Goal: Information Seeking & Learning: Learn about a topic

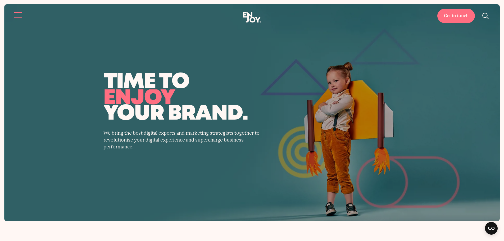
click at [18, 17] on button "Site navigation" at bounding box center [18, 15] width 11 height 11
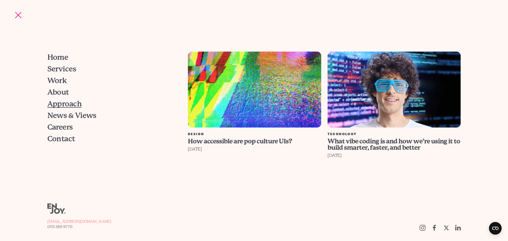
click at [68, 102] on span "Approach" at bounding box center [64, 103] width 34 height 7
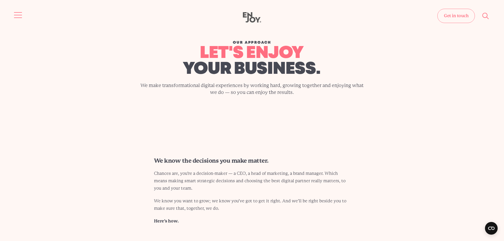
click at [19, 15] on button "Site navigation" at bounding box center [18, 15] width 11 height 11
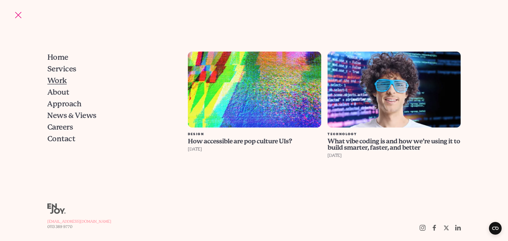
click at [57, 80] on span "Work" at bounding box center [57, 80] width 20 height 7
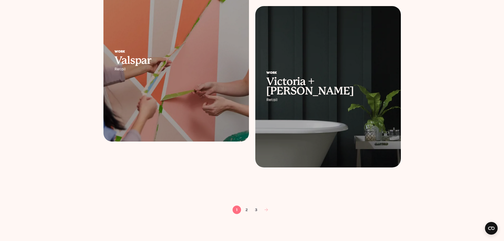
scroll to position [767, 0]
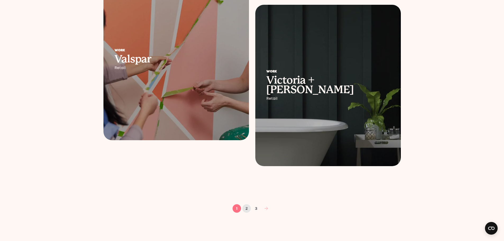
click at [244, 207] on link "2" at bounding box center [246, 208] width 8 height 8
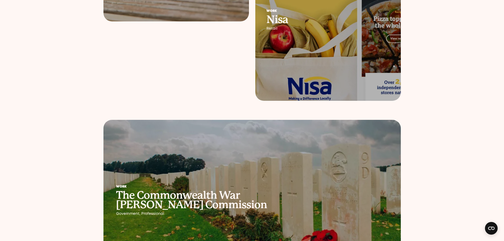
scroll to position [291, 0]
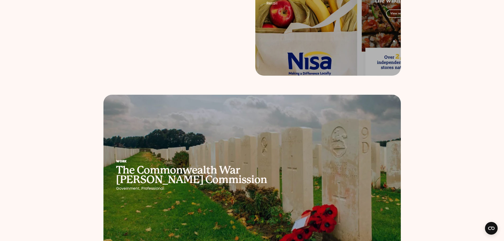
click at [199, 152] on div "Work The Commonwealth War Graves Commission Government, Professional" at bounding box center [214, 175] width 222 height 56
